Goal: Task Accomplishment & Management: Manage account settings

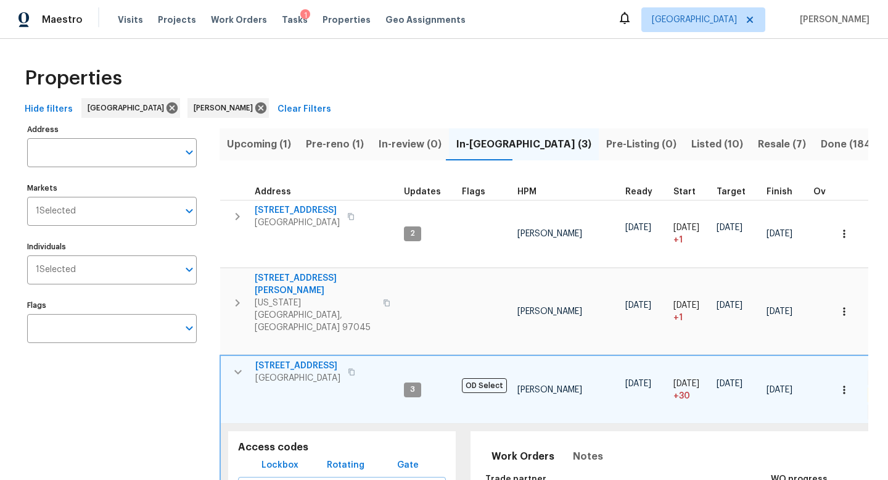
scroll to position [125, 0]
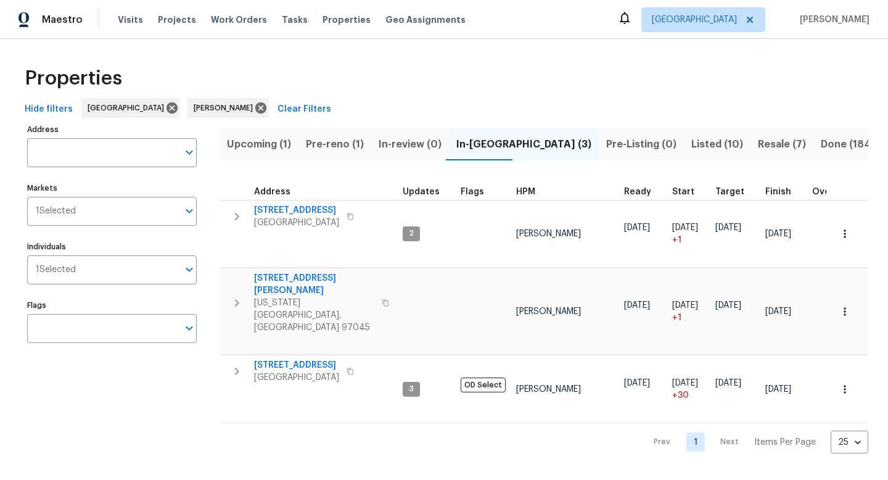
click at [691, 146] on span "Listed (10)" at bounding box center [717, 144] width 52 height 17
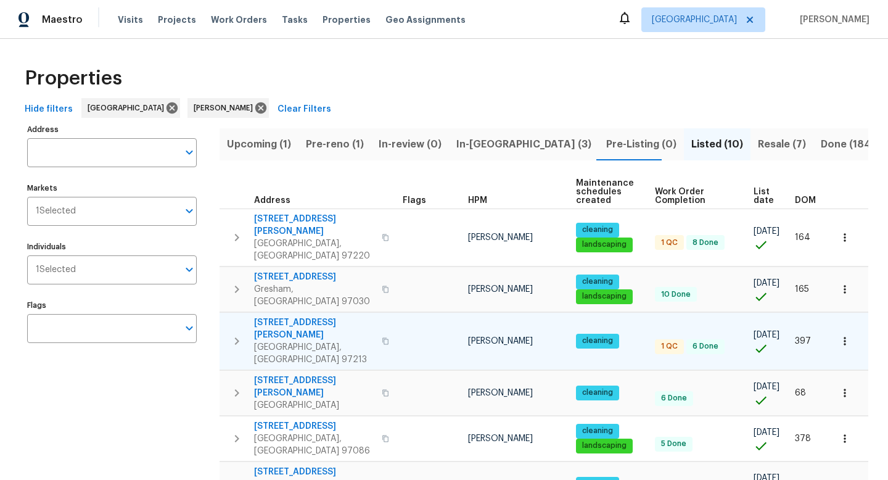
click at [382, 337] on icon "button" at bounding box center [385, 340] width 6 height 7
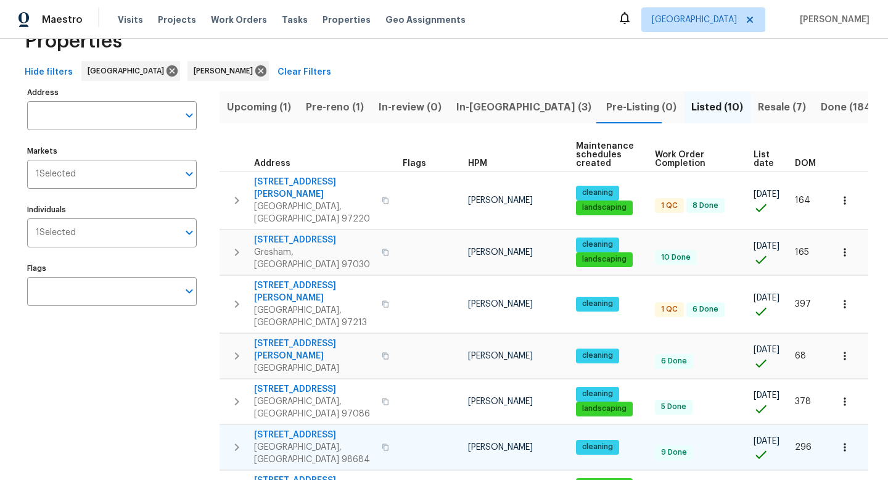
click at [382, 443] on icon "button" at bounding box center [385, 446] width 6 height 7
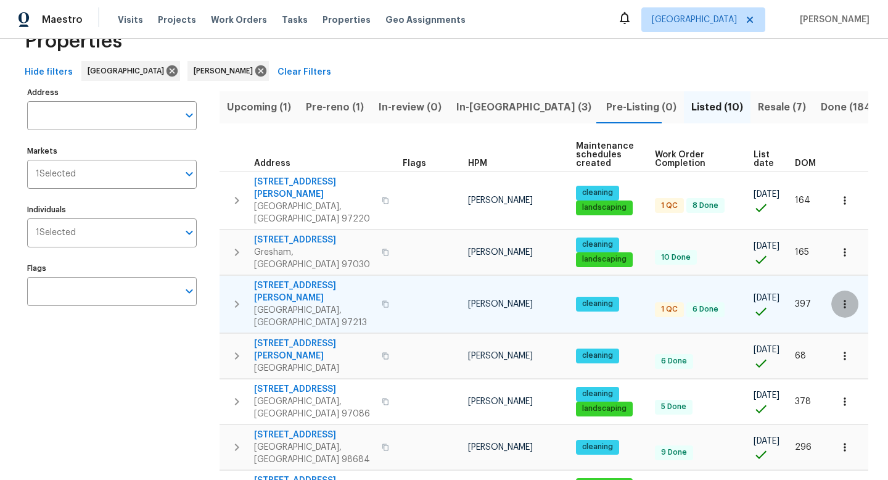
click at [845, 298] on icon "button" at bounding box center [845, 304] width 12 height 12
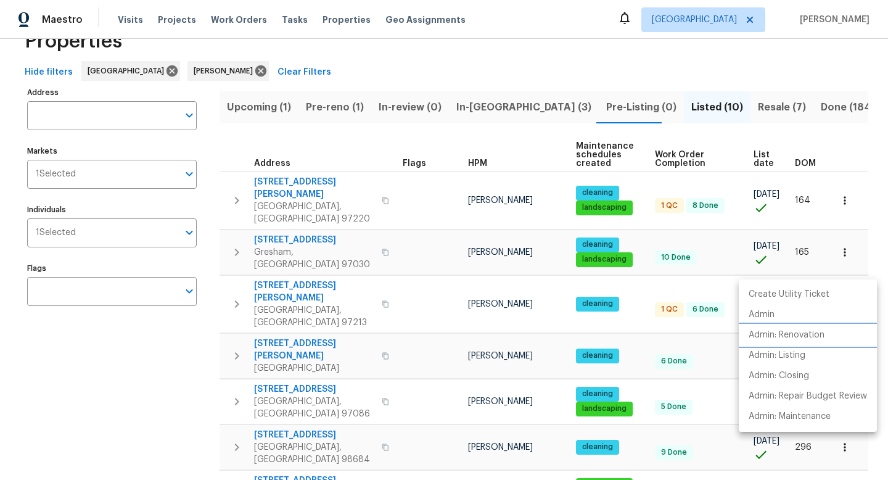
click at [811, 337] on p "Admin: Renovation" at bounding box center [787, 335] width 76 height 13
click at [154, 418] on div at bounding box center [444, 240] width 888 height 480
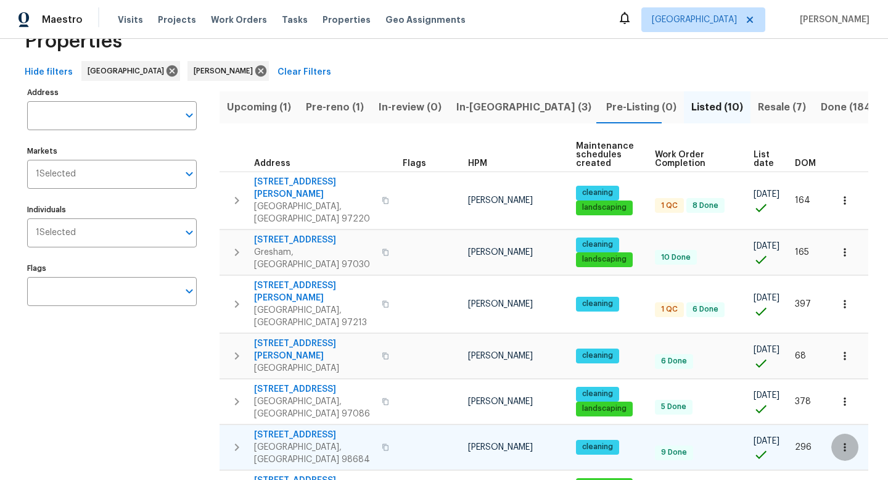
click at [849, 434] on button "button" at bounding box center [844, 447] width 27 height 27
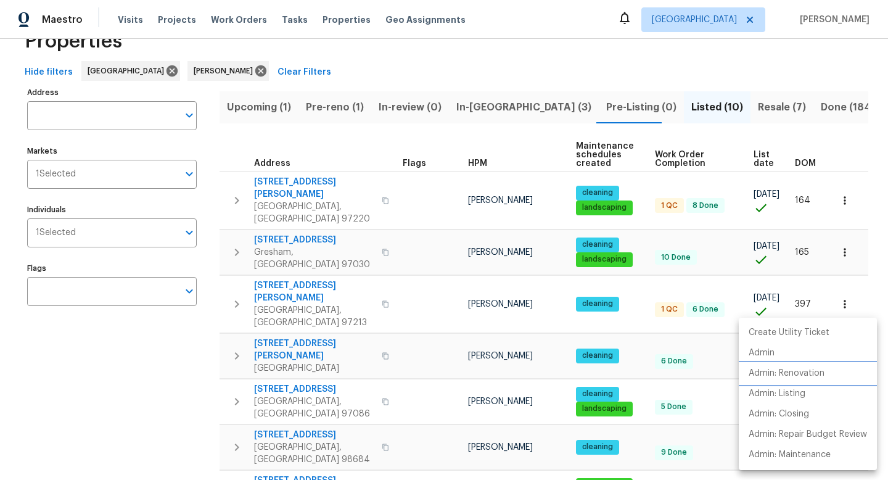
click at [819, 373] on p "Admin: Renovation" at bounding box center [787, 373] width 76 height 13
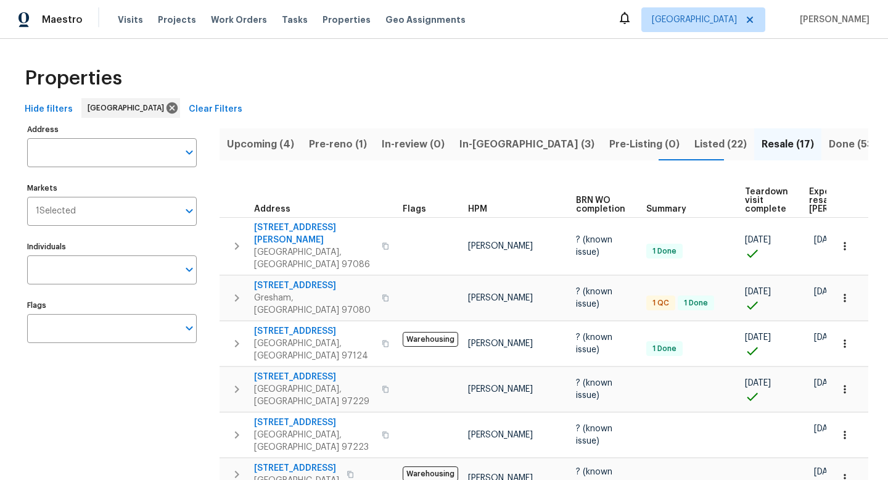
click at [258, 144] on span "Upcoming (4)" at bounding box center [260, 144] width 67 height 17
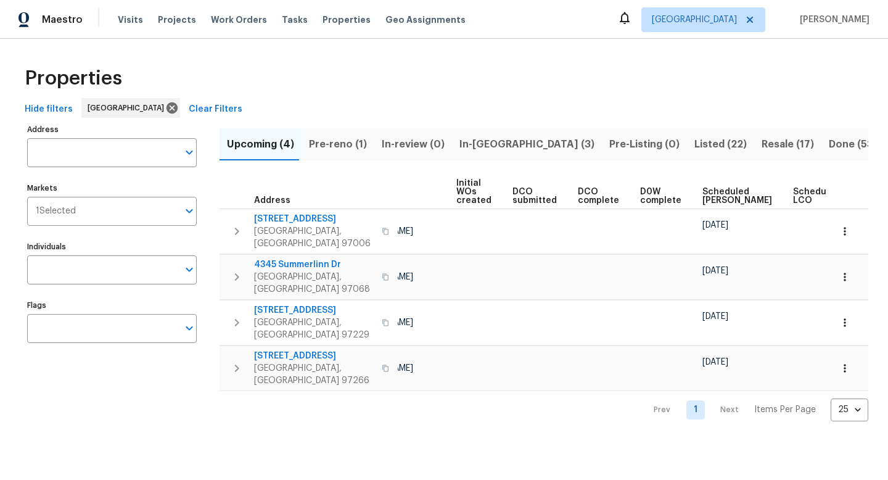
scroll to position [0, 136]
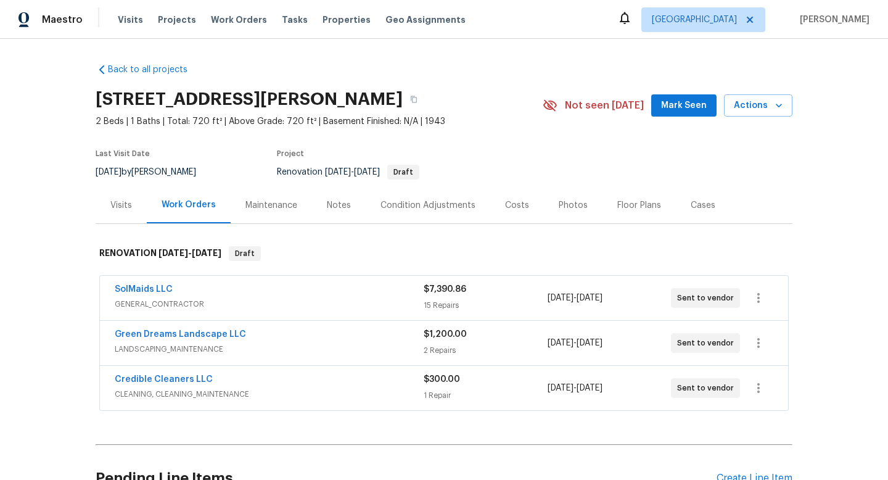
scroll to position [122, 0]
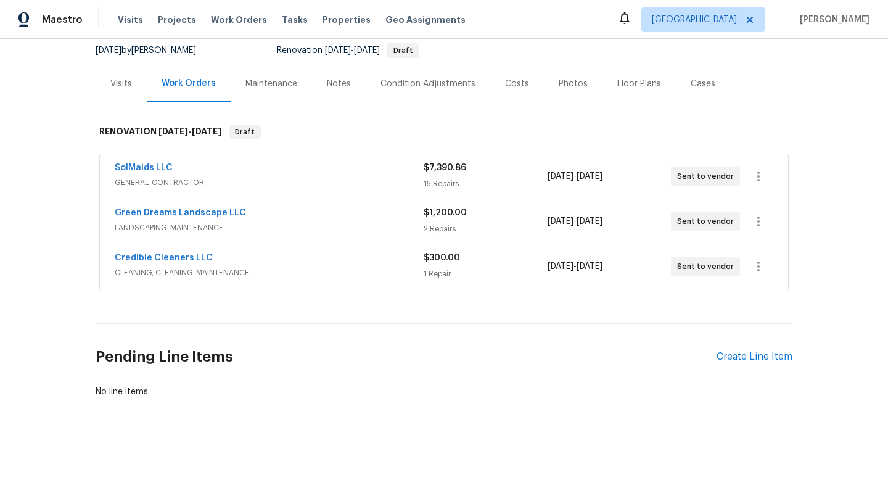
click at [57, 140] on div "Back to all projects 5906 NE Sumner St, Portland, OR 97218 2 Beds | 1 Baths | T…" at bounding box center [444, 259] width 888 height 441
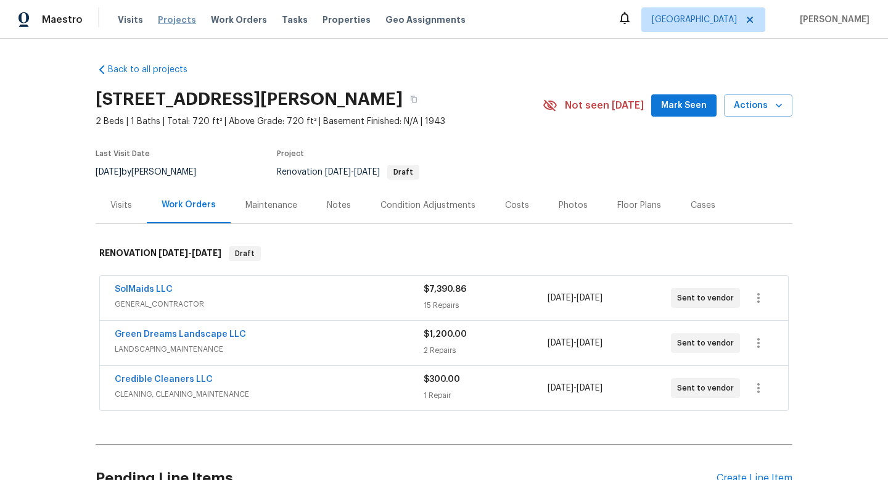
click at [161, 17] on span "Projects" at bounding box center [177, 20] width 38 height 12
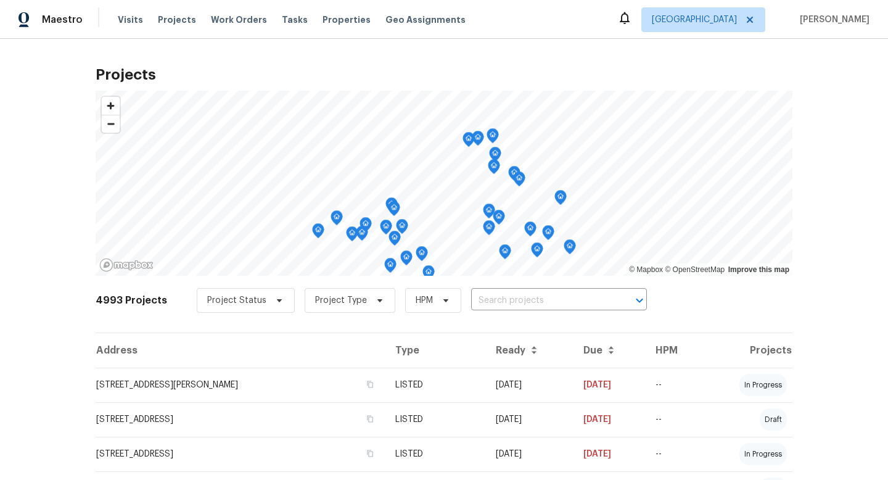
click at [491, 303] on input "text" at bounding box center [541, 300] width 141 height 19
type input "[PERSON_NAME]"
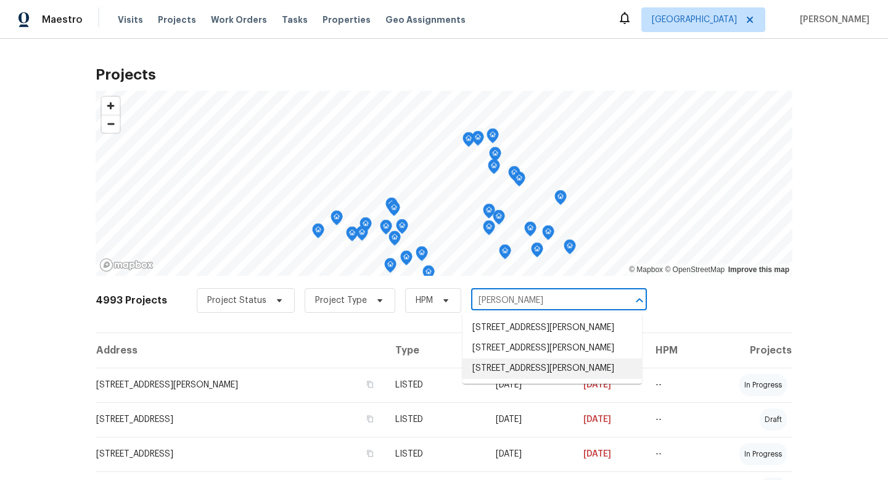
click at [532, 371] on li "[STREET_ADDRESS][PERSON_NAME]" at bounding box center [552, 368] width 179 height 20
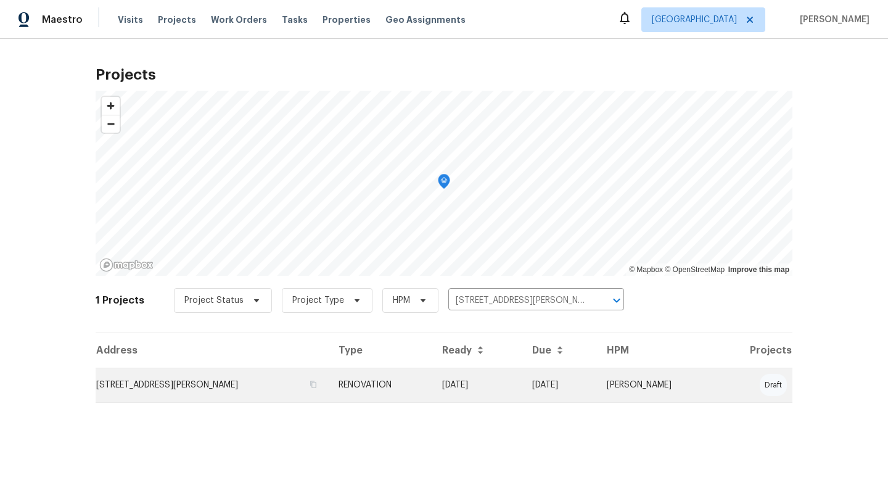
click at [225, 379] on td "[STREET_ADDRESS][PERSON_NAME]" at bounding box center [212, 385] width 233 height 35
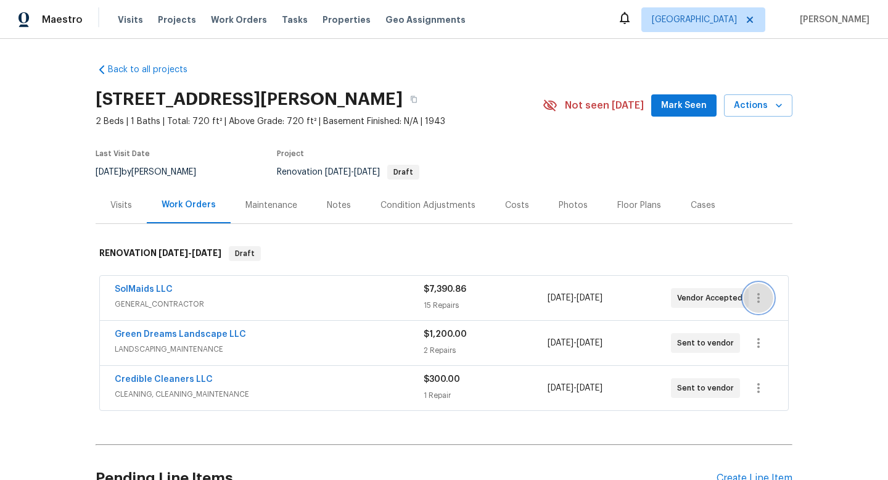
click at [761, 297] on icon "button" at bounding box center [758, 298] width 15 height 15
click at [764, 297] on li "Edit" at bounding box center [810, 298] width 133 height 20
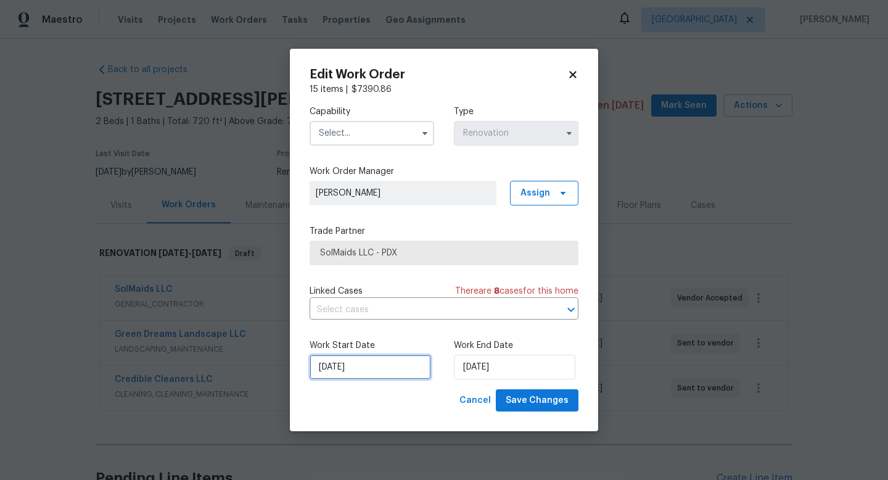
click at [356, 371] on input "8/25/2025" at bounding box center [371, 367] width 122 height 25
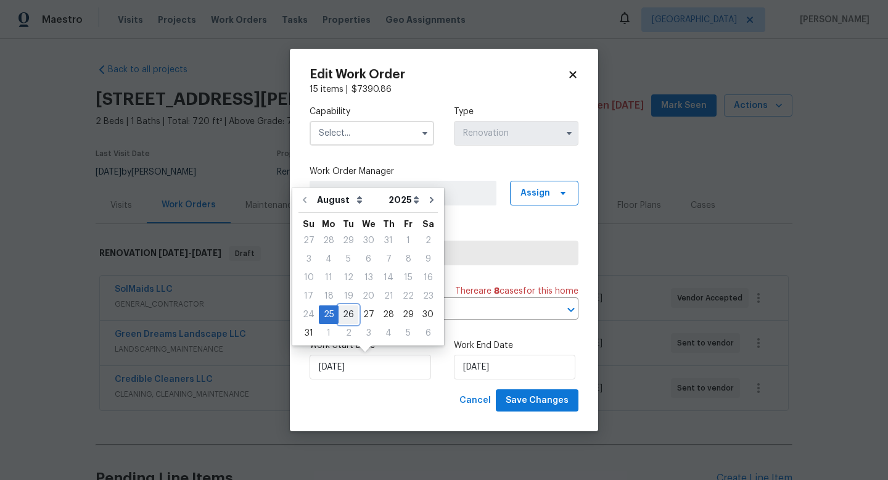
click at [343, 313] on div "26" at bounding box center [349, 314] width 20 height 17
type input "8/26/2025"
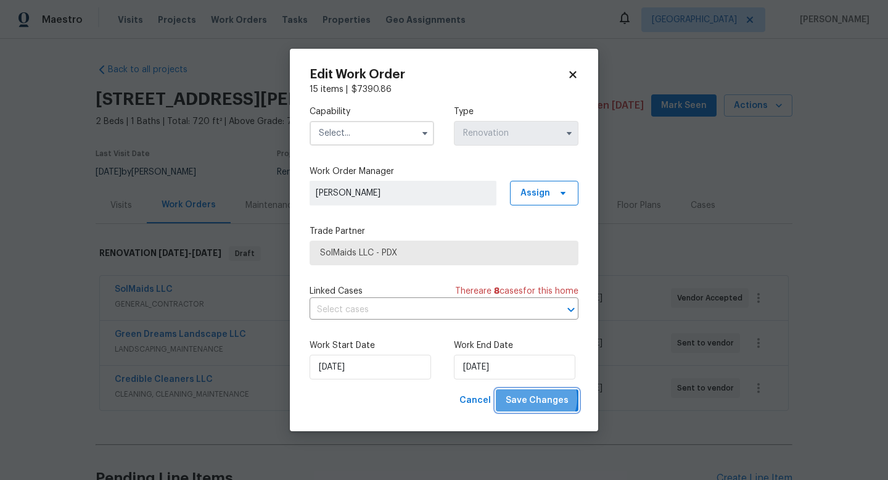
click at [537, 398] on span "Save Changes" at bounding box center [537, 400] width 63 height 15
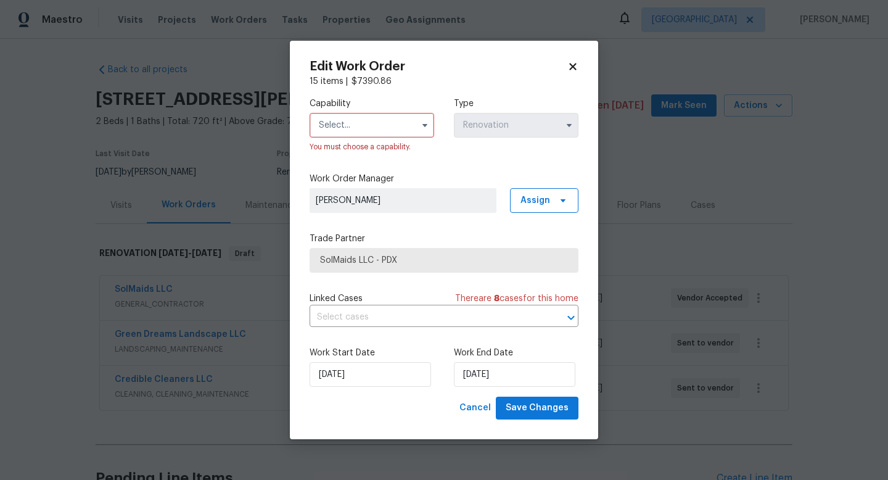
click at [342, 117] on input "text" at bounding box center [372, 125] width 125 height 25
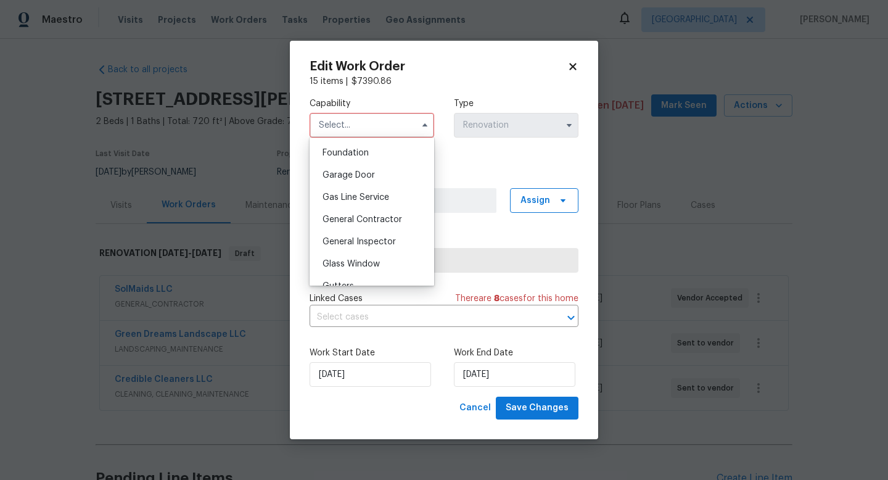
scroll to position [529, 0]
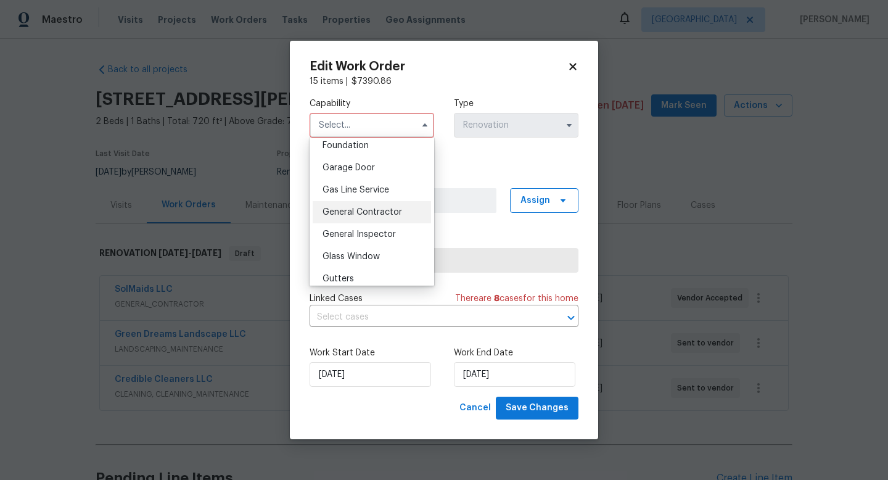
click at [357, 212] on span "General Contractor" at bounding box center [363, 212] width 80 height 9
type input "General Contractor"
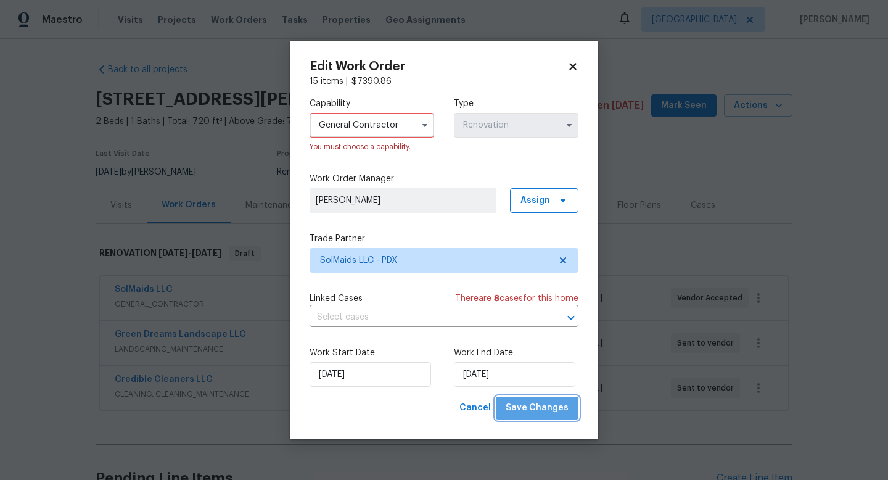
click at [561, 404] on span "Save Changes" at bounding box center [537, 407] width 63 height 15
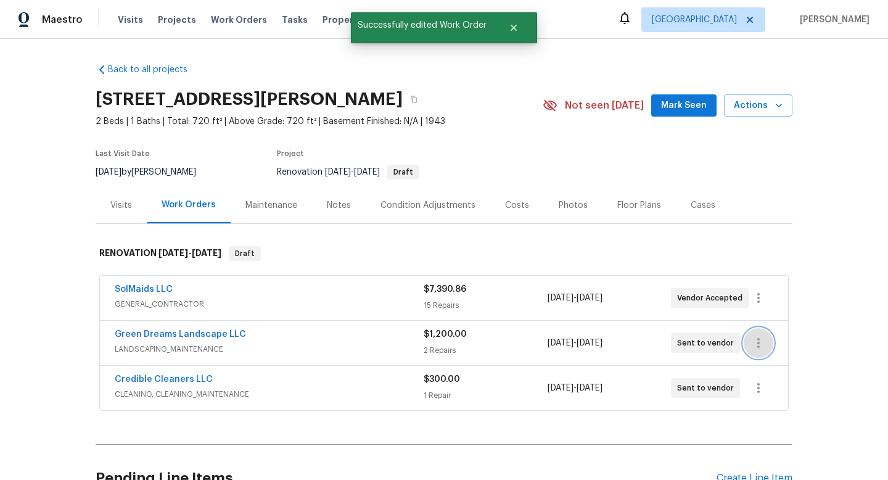
click at [767, 344] on button "button" at bounding box center [759, 343] width 30 height 30
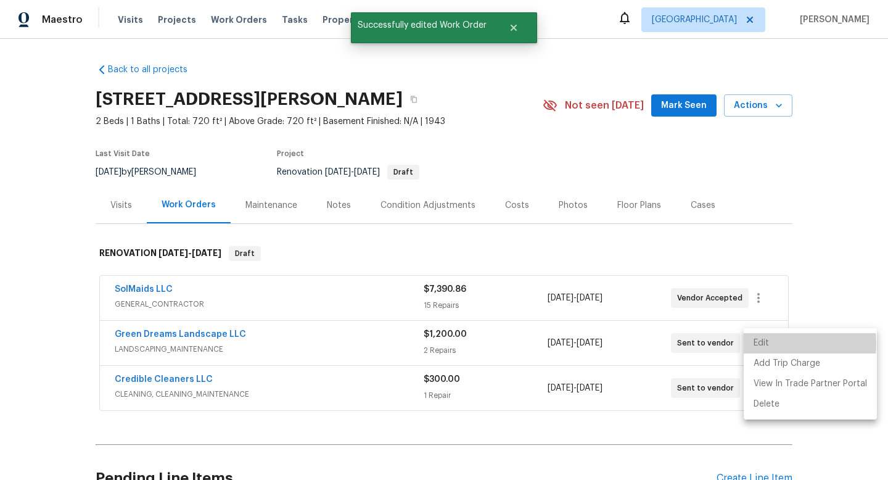
click at [764, 344] on li "Edit" at bounding box center [810, 343] width 133 height 20
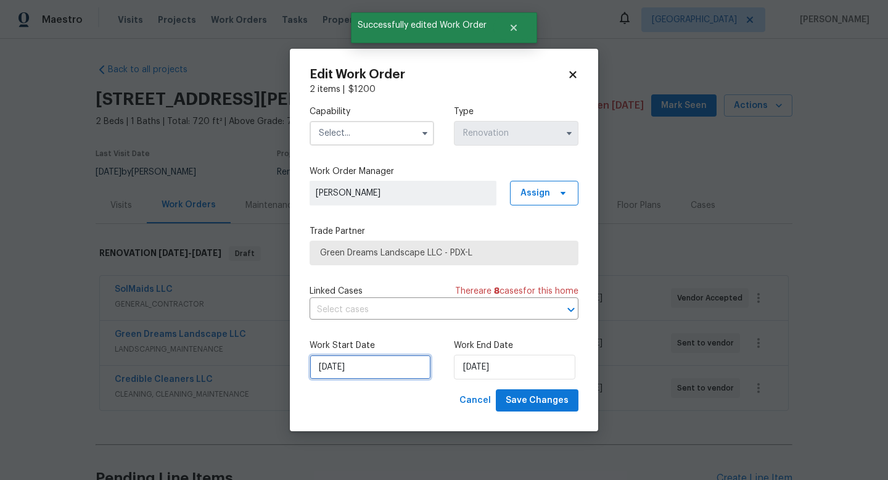
click at [359, 369] on input "[DATE]" at bounding box center [371, 367] width 122 height 25
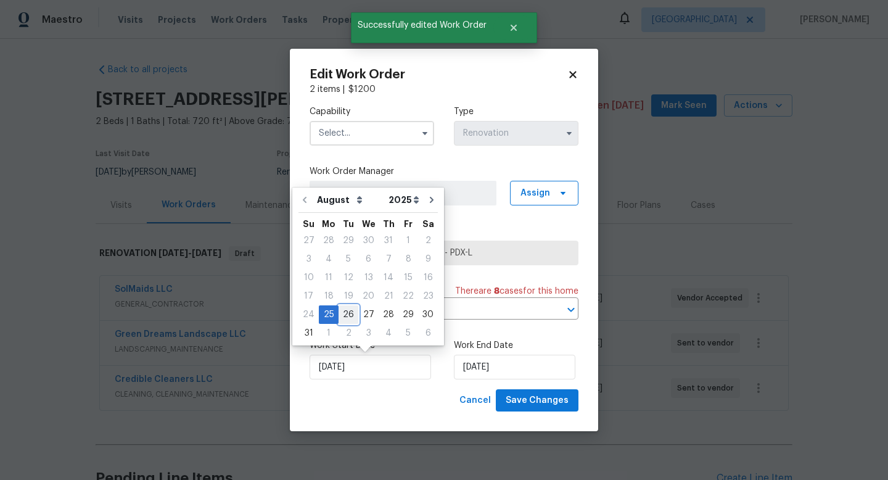
click at [342, 308] on div "26" at bounding box center [349, 314] width 20 height 17
type input "[DATE]"
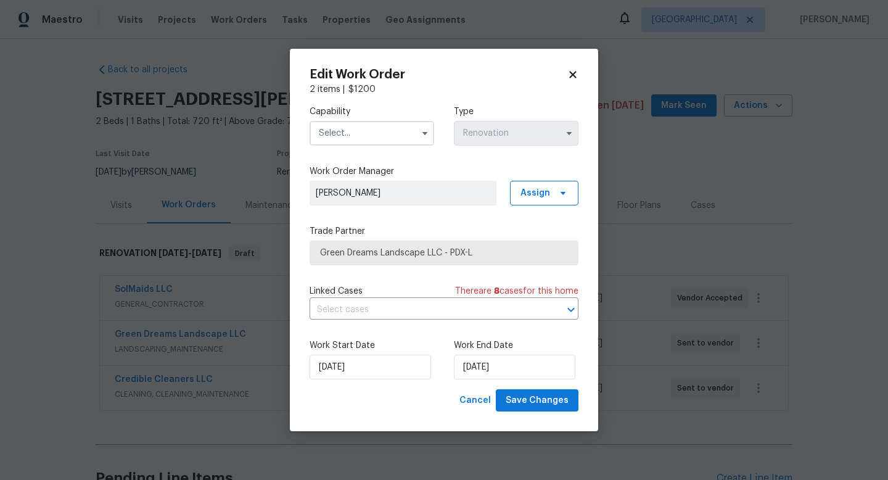
click at [353, 130] on input "text" at bounding box center [372, 133] width 125 height 25
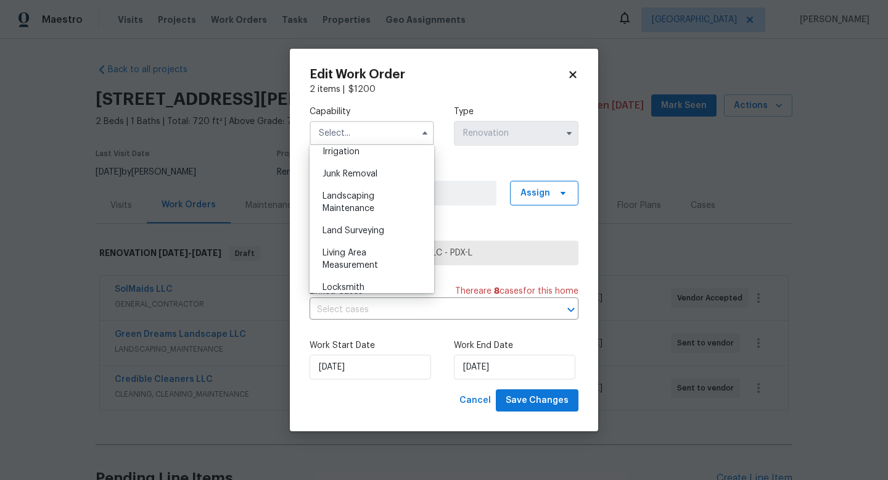
scroll to position [776, 0]
click at [379, 208] on div "Landscaping Maintenance" at bounding box center [372, 201] width 118 height 35
type input "Landscaping Maintenance"
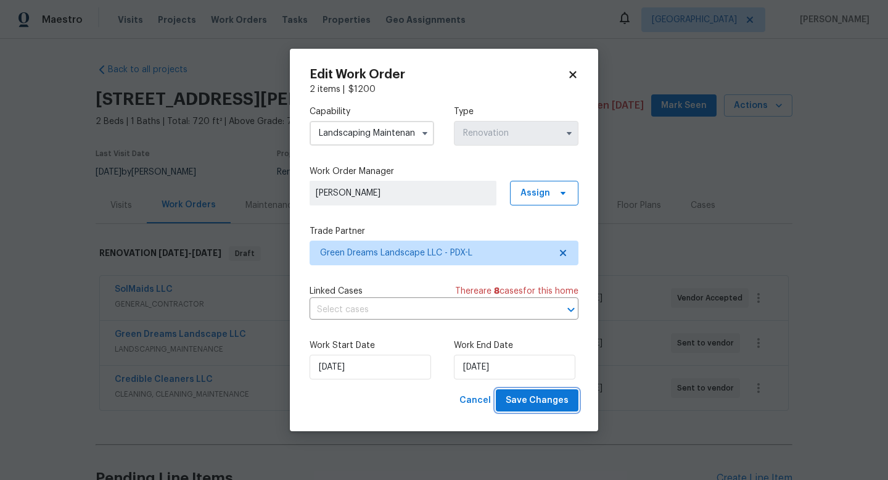
click at [546, 400] on span "Save Changes" at bounding box center [537, 400] width 63 height 15
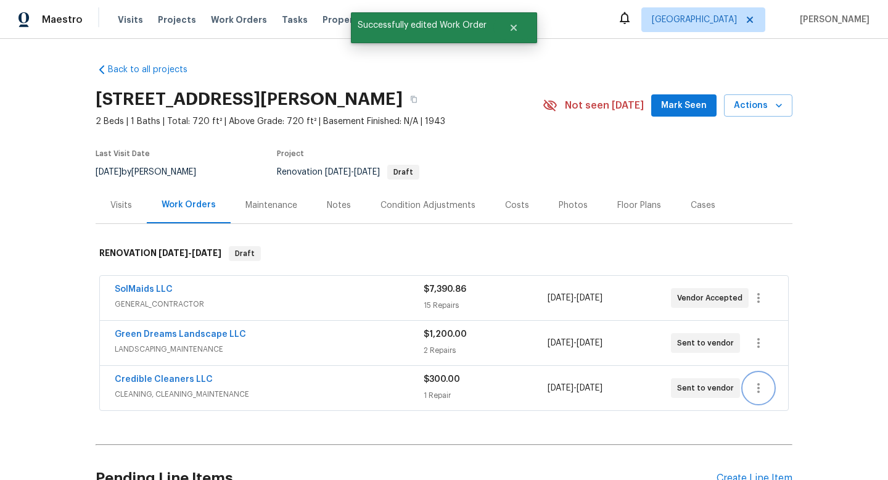
click at [765, 394] on icon "button" at bounding box center [758, 388] width 15 height 15
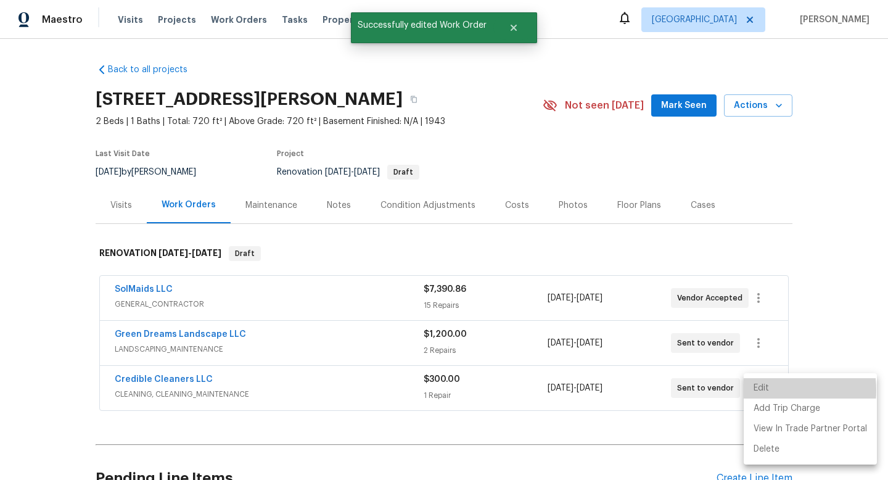
click at [763, 390] on li "Edit" at bounding box center [810, 388] width 133 height 20
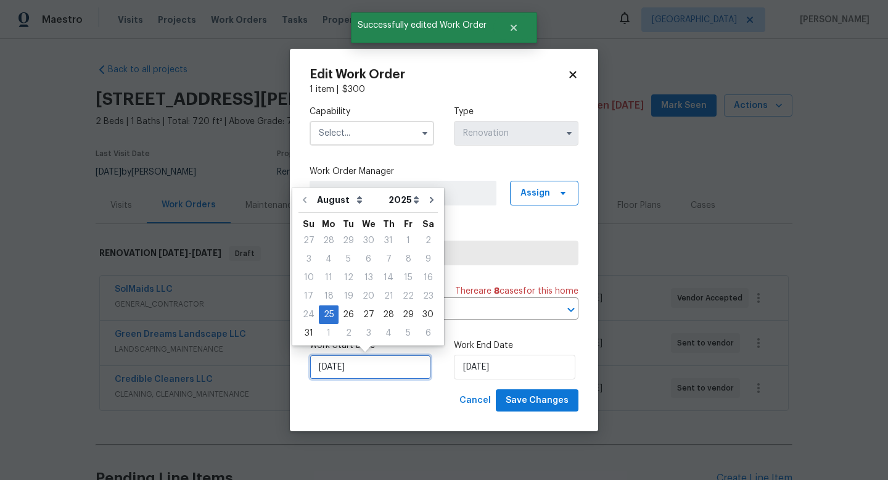
click at [369, 369] on input "[DATE]" at bounding box center [371, 367] width 122 height 25
click at [344, 313] on div "26" at bounding box center [349, 314] width 20 height 17
type input "[DATE]"
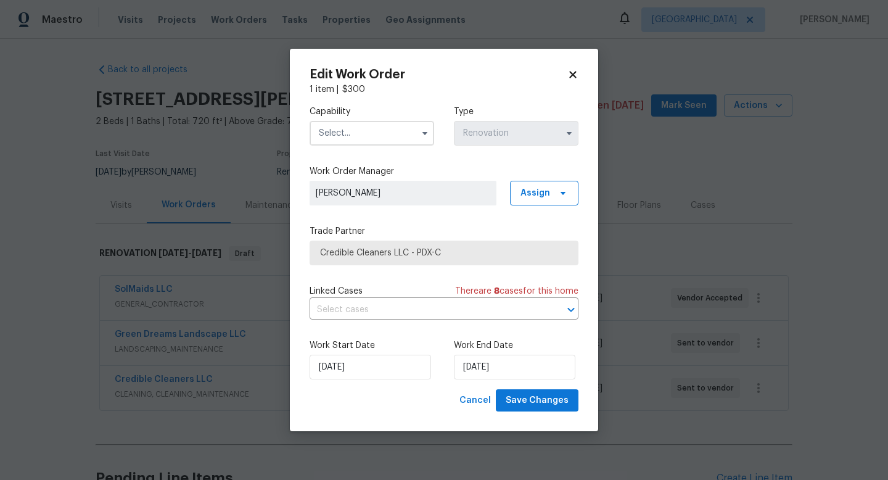
click at [387, 137] on input "text" at bounding box center [372, 133] width 125 height 25
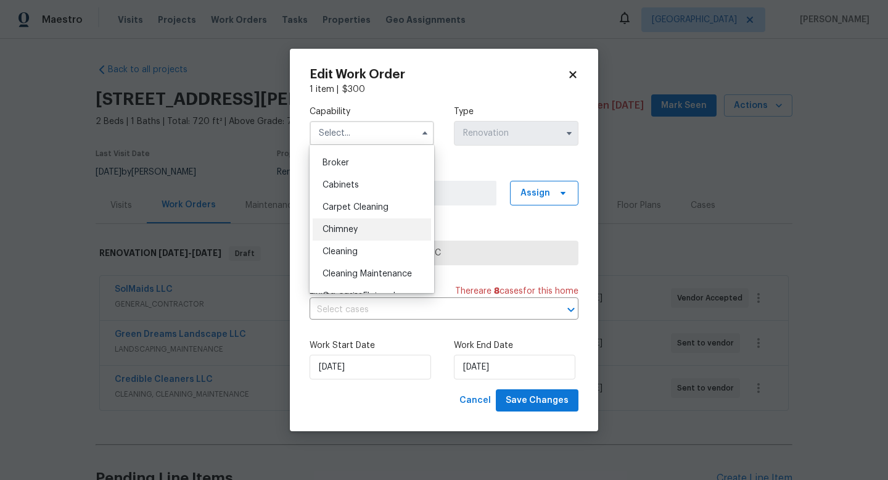
scroll to position [86, 0]
click at [380, 242] on div "Cleaning" at bounding box center [372, 251] width 118 height 22
type input "Cleaning"
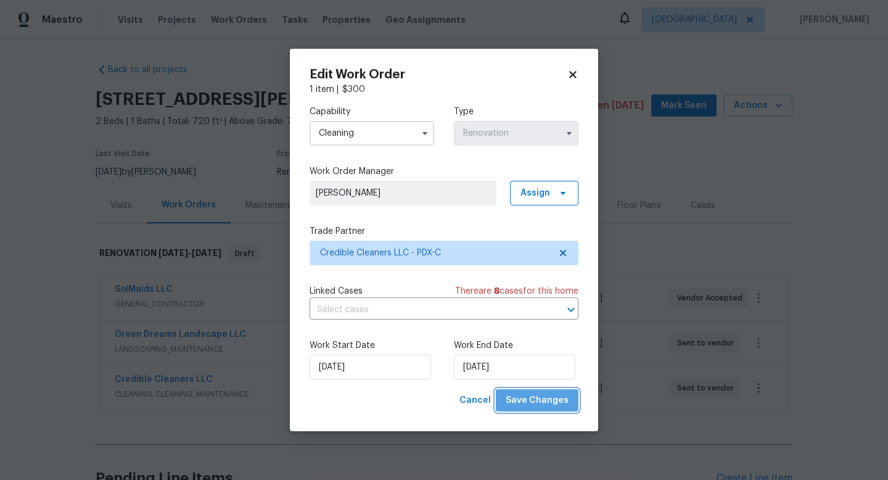
click at [550, 405] on span "Save Changes" at bounding box center [537, 400] width 63 height 15
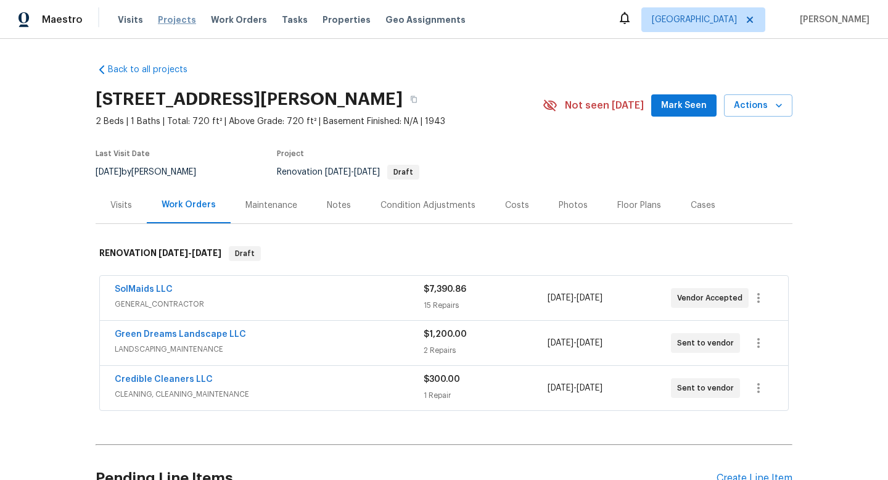
click at [173, 21] on span "Projects" at bounding box center [177, 20] width 38 height 12
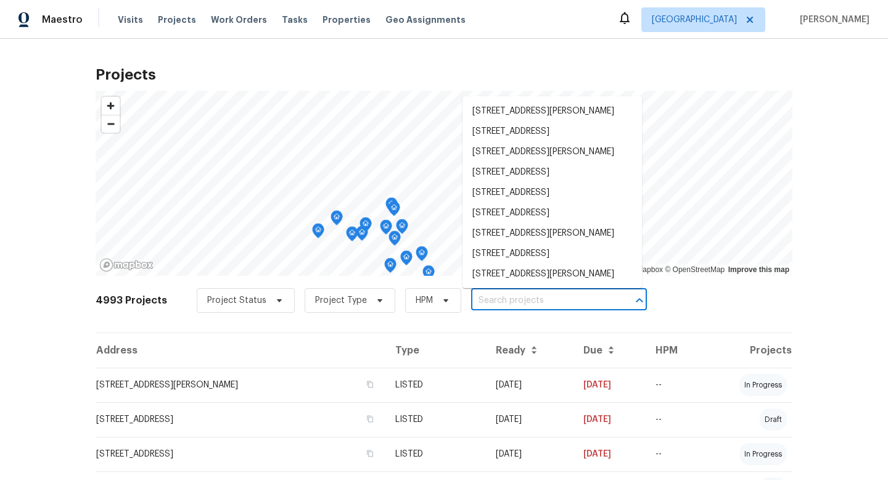
click at [509, 295] on input "text" at bounding box center [541, 300] width 141 height 19
paste input "[STREET_ADDRESS]"
type input "[STREET_ADDRESS]"
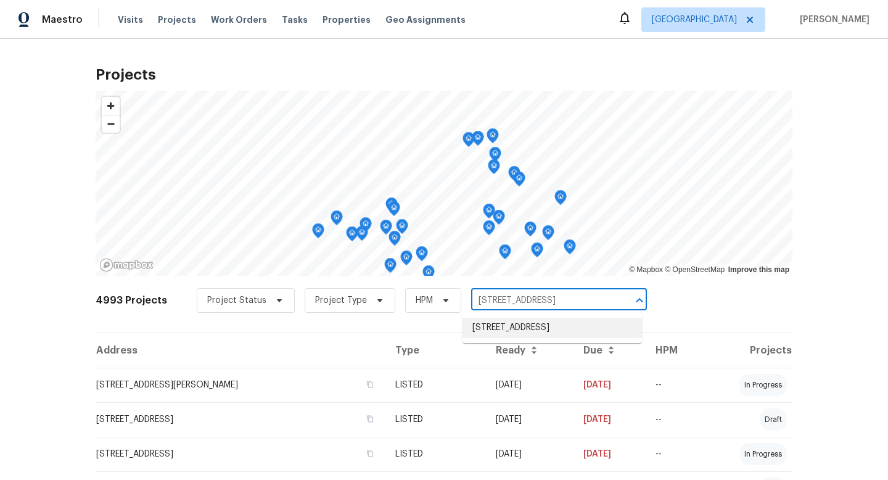
click at [505, 331] on li "[STREET_ADDRESS]" at bounding box center [552, 328] width 179 height 20
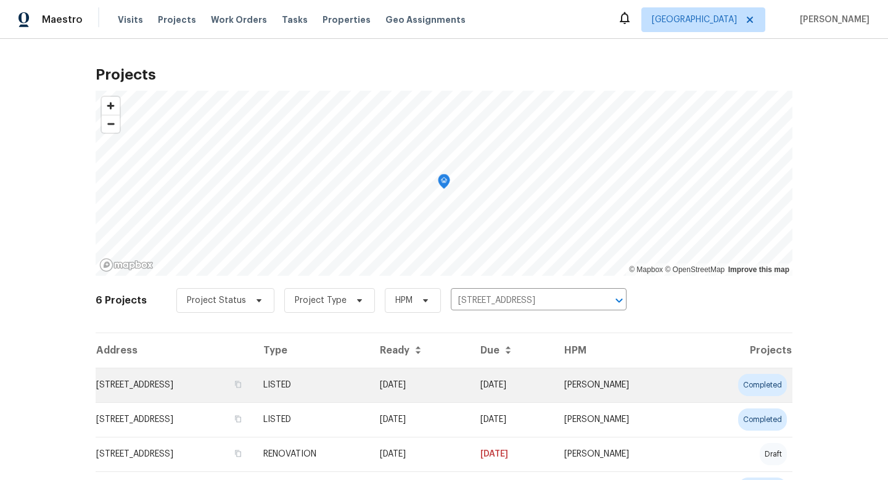
click at [229, 383] on td "[STREET_ADDRESS]" at bounding box center [175, 385] width 158 height 35
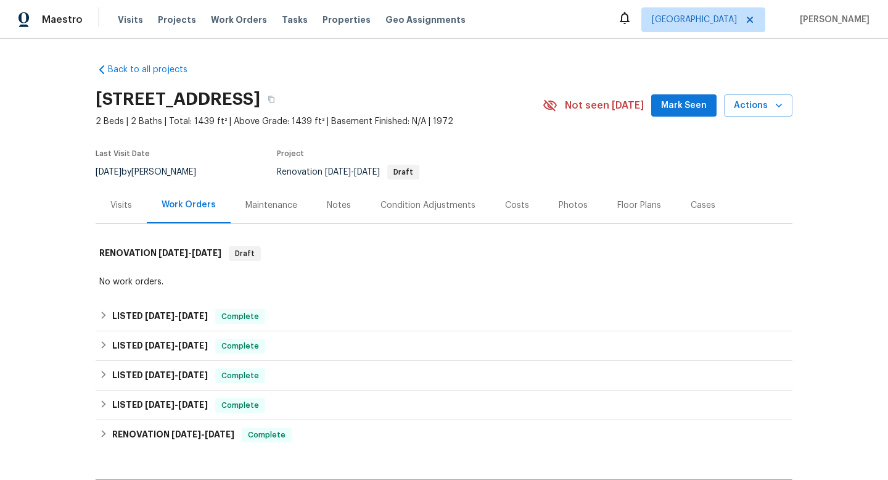
click at [129, 204] on div "Visits" at bounding box center [121, 205] width 22 height 12
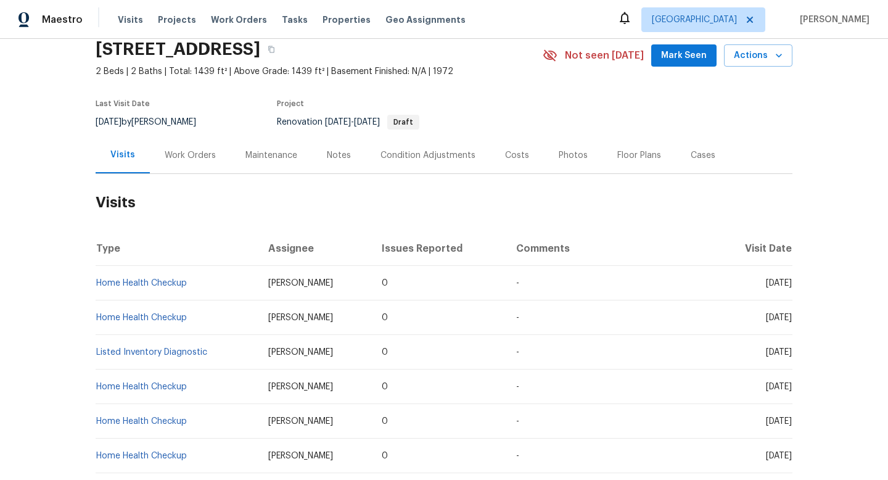
scroll to position [136, 0]
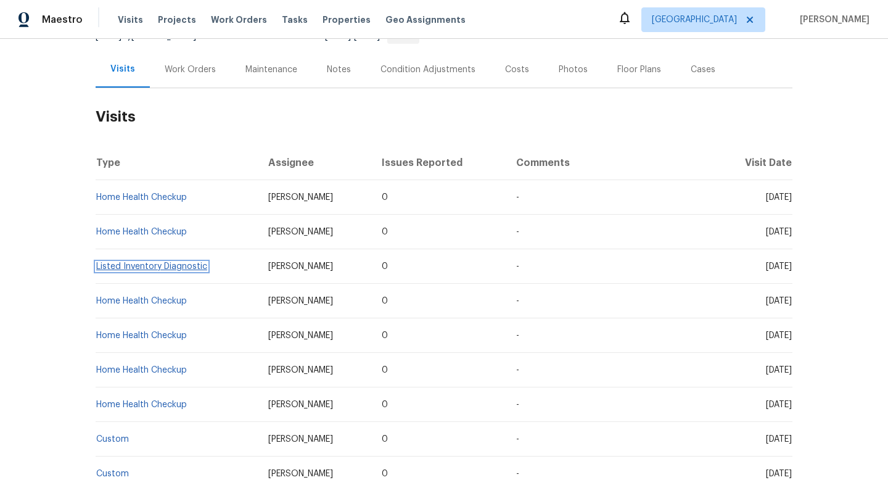
click at [186, 265] on link "Listed Inventory Diagnostic" at bounding box center [151, 266] width 111 height 9
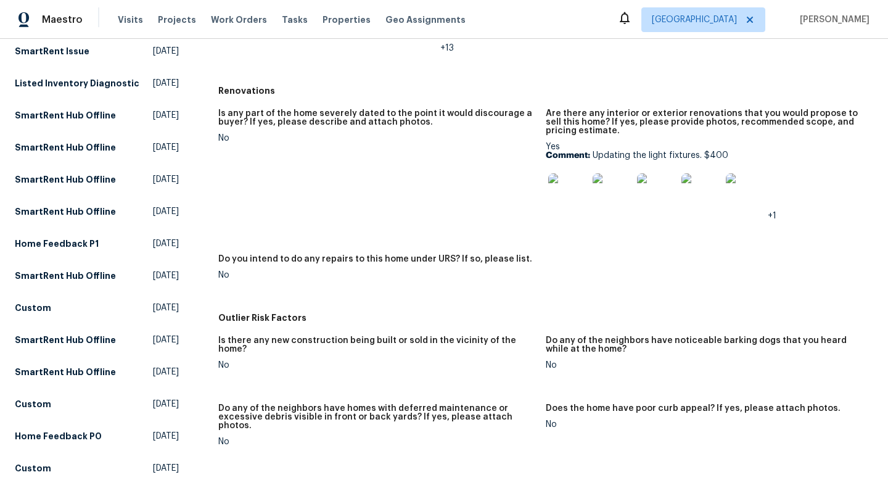
scroll to position [361, 0]
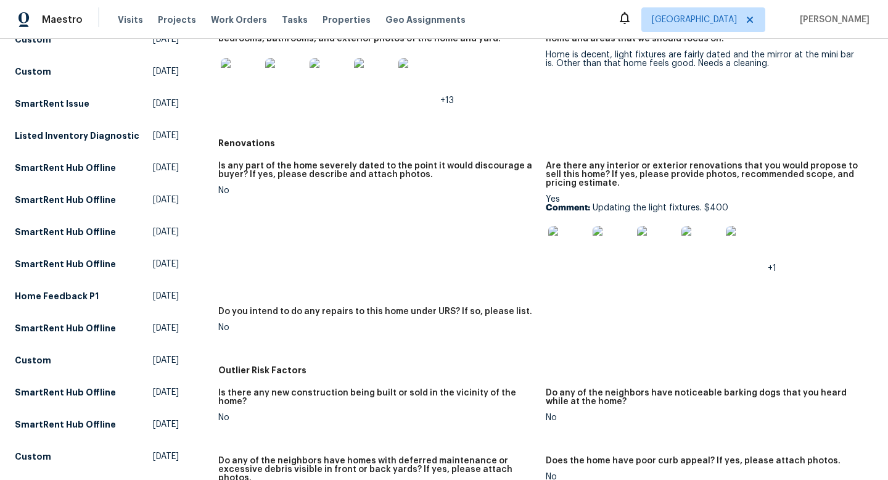
click at [571, 245] on img at bounding box center [567, 245] width 39 height 39
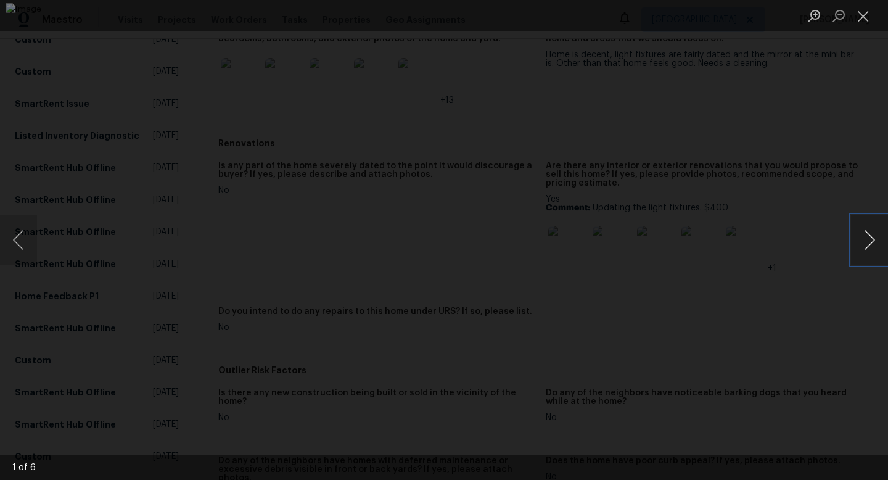
click at [872, 238] on button "Next image" at bounding box center [869, 239] width 37 height 49
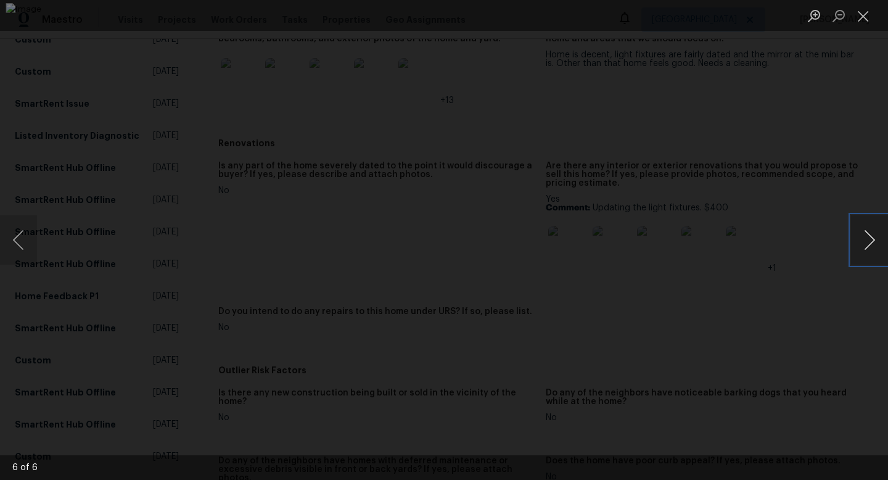
click at [872, 238] on button "Next image" at bounding box center [869, 239] width 37 height 49
click at [798, 300] on div "Lightbox" at bounding box center [444, 240] width 888 height 480
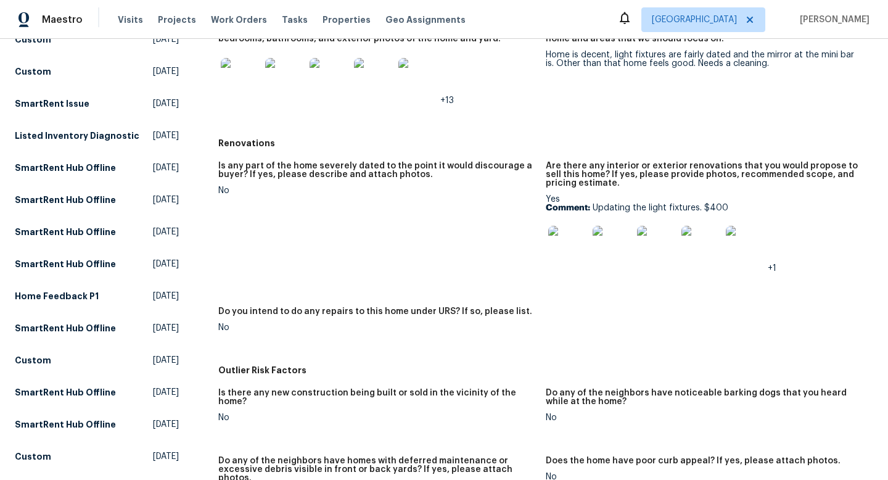
click at [569, 249] on img at bounding box center [567, 245] width 39 height 39
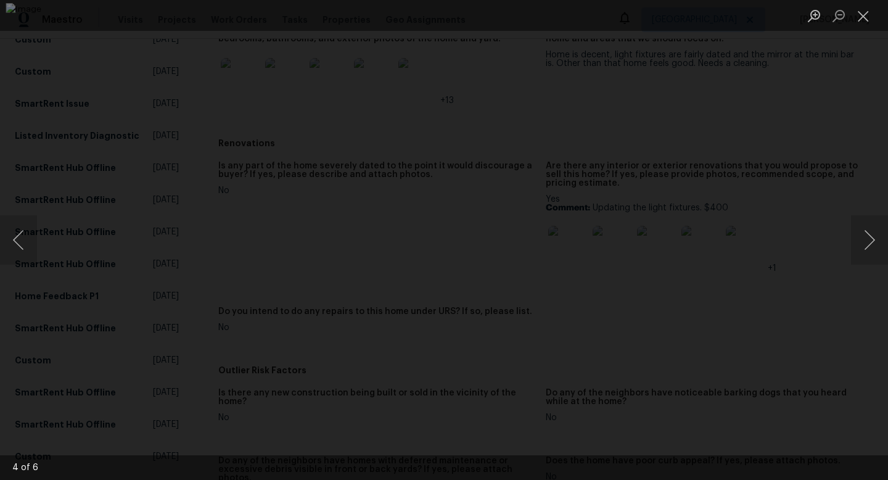
click at [849, 249] on div "Lightbox" at bounding box center [444, 240] width 888 height 480
click at [672, 229] on img "Lightbox" at bounding box center [444, 240] width 876 height 474
click at [766, 239] on div "Lightbox" at bounding box center [444, 240] width 888 height 480
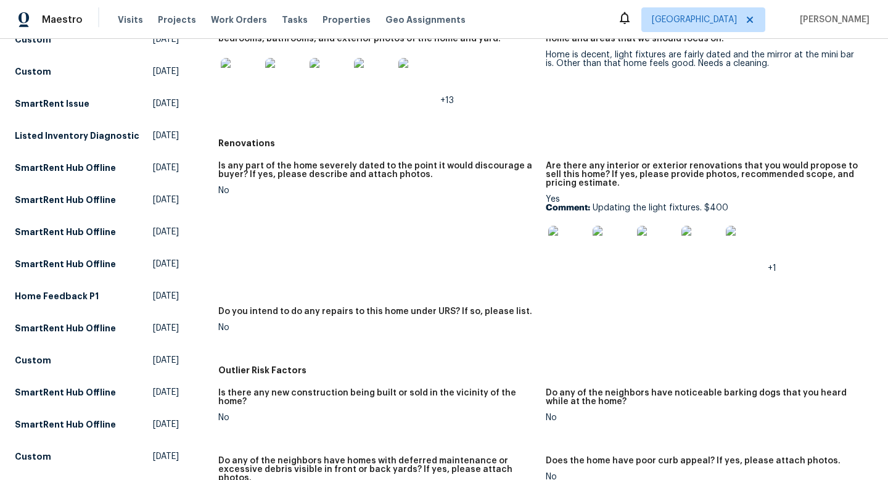
click at [746, 248] on img at bounding box center [745, 245] width 39 height 39
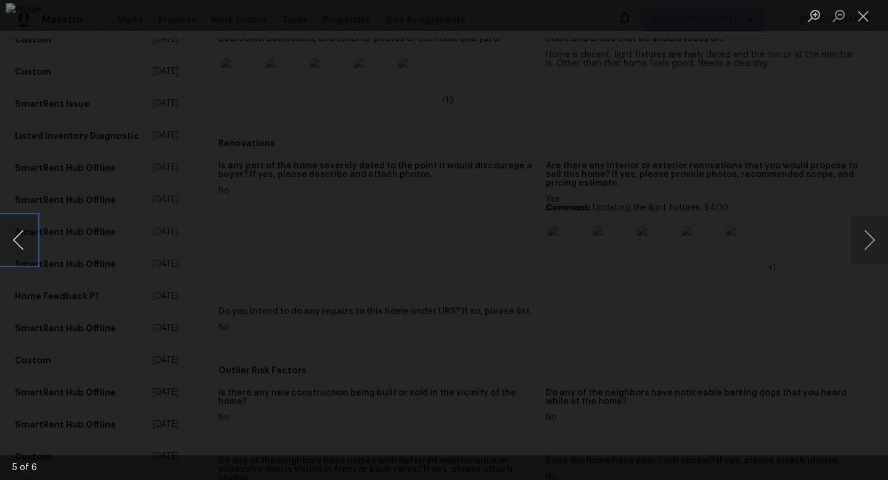
click at [24, 247] on button "Previous image" at bounding box center [18, 239] width 37 height 49
click at [25, 244] on button "Previous image" at bounding box center [18, 239] width 37 height 49
click at [24, 242] on button "Previous image" at bounding box center [18, 239] width 37 height 49
click at [25, 246] on button "Previous image" at bounding box center [18, 239] width 37 height 49
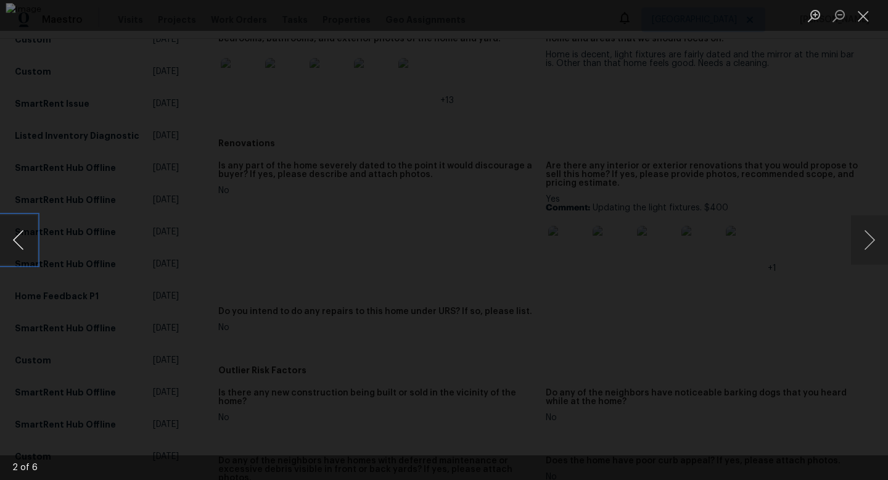
click at [25, 242] on button "Previous image" at bounding box center [18, 239] width 37 height 49
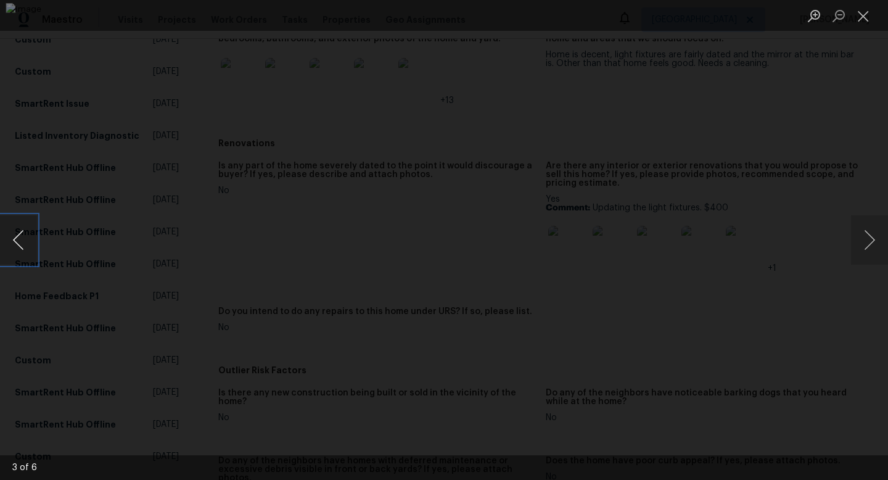
click at [25, 242] on button "Previous image" at bounding box center [18, 239] width 37 height 49
click at [876, 249] on button "Next image" at bounding box center [869, 239] width 37 height 49
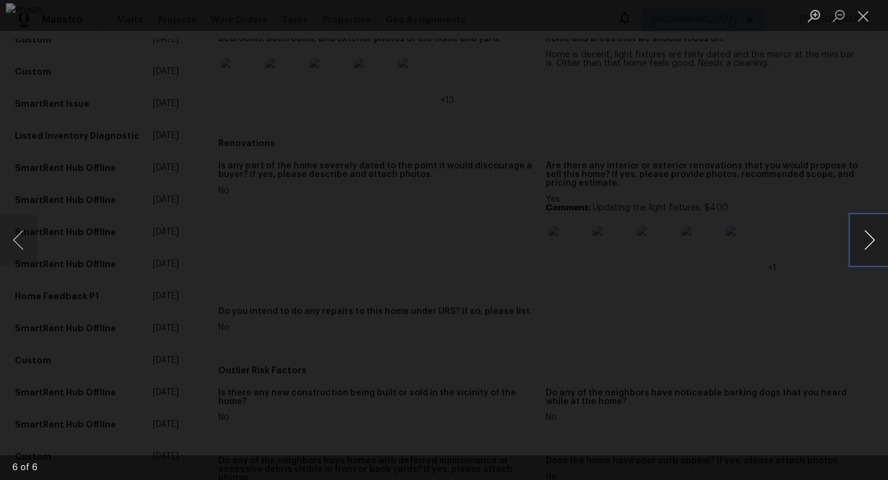
click at [865, 249] on button "Next image" at bounding box center [869, 239] width 37 height 49
click at [865, 250] on button "Next image" at bounding box center [869, 239] width 37 height 49
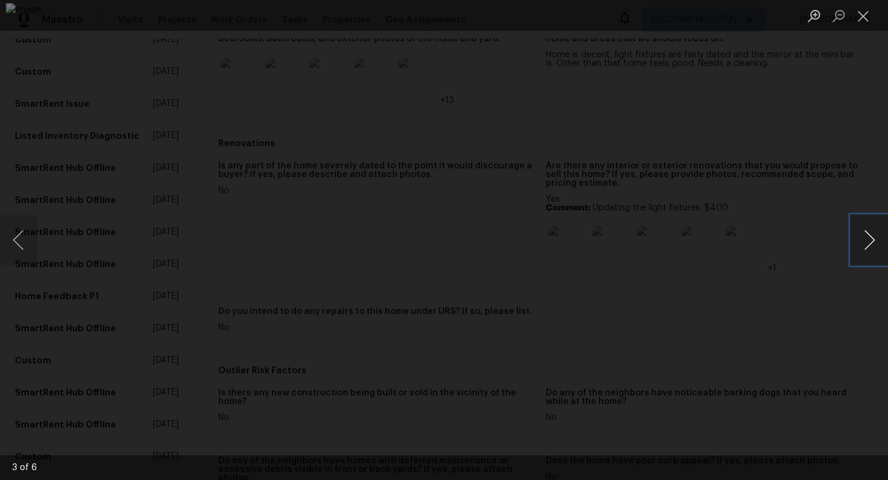
click at [865, 247] on button "Next image" at bounding box center [869, 239] width 37 height 49
